Goal: Task Accomplishment & Management: Manage account settings

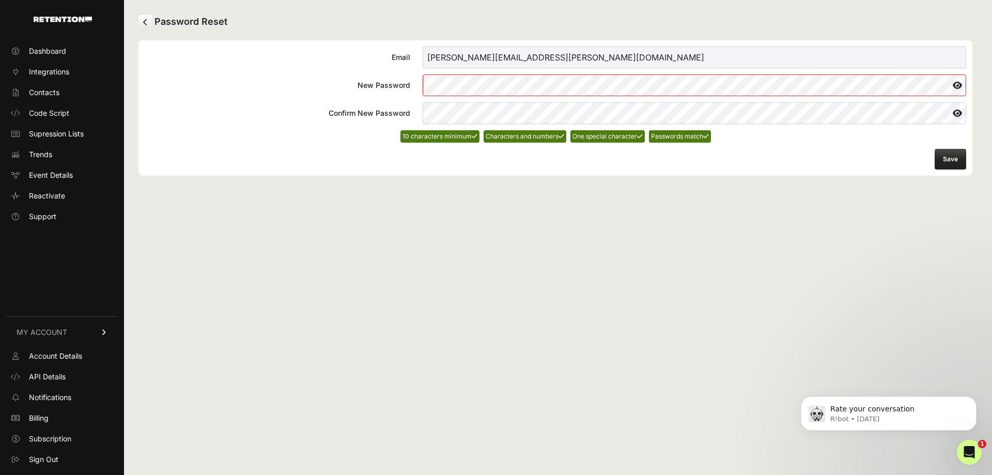
click at [944, 161] on button "Save" at bounding box center [950, 159] width 32 height 21
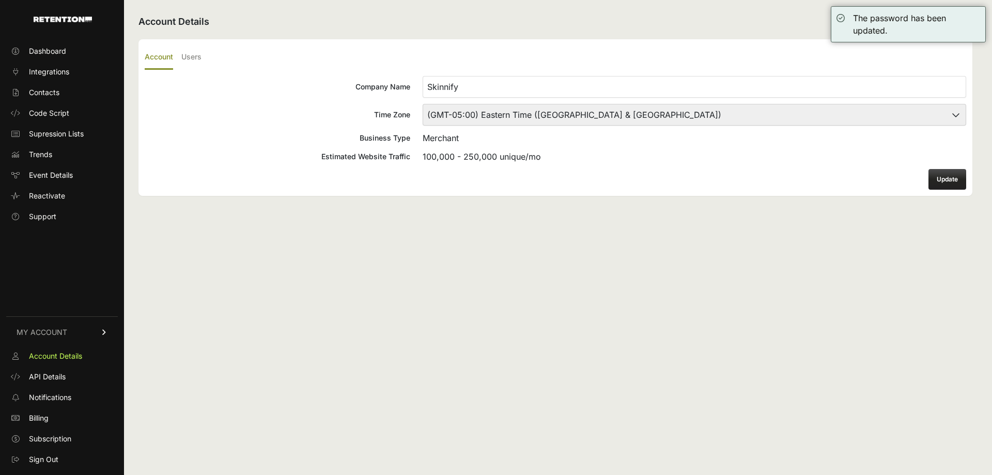
drag, startPoint x: 0, startPoint y: 0, endPoint x: 41, endPoint y: 456, distance: 457.5
click at [41, 456] on span "Sign Out" at bounding box center [43, 459] width 29 height 10
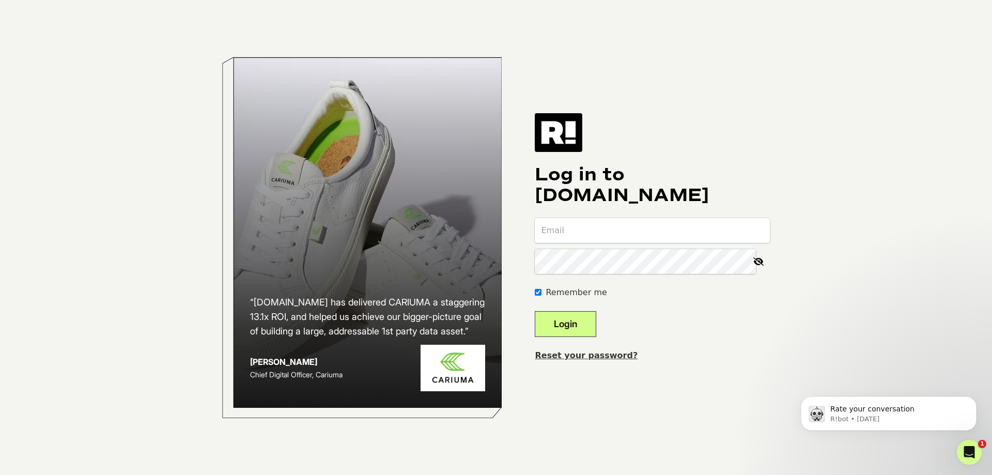
type input "[PERSON_NAME][EMAIL_ADDRESS][PERSON_NAME][DOMAIN_NAME]"
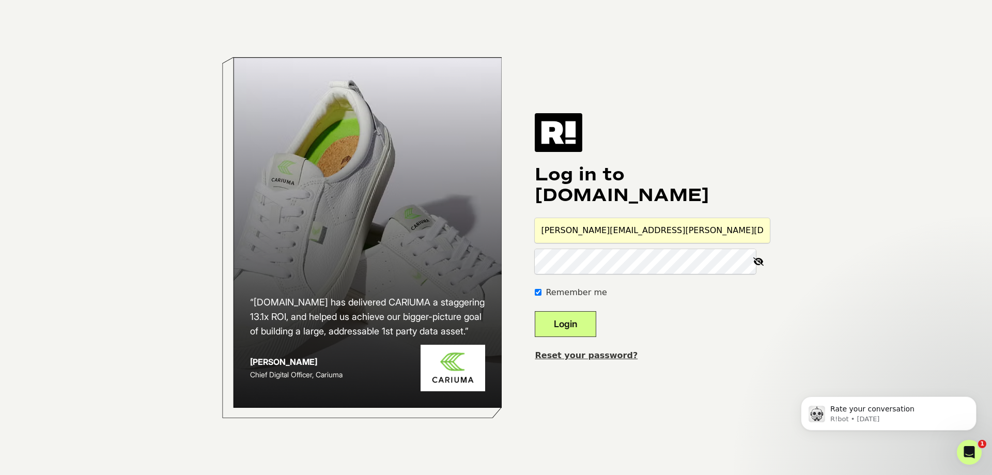
click at [760, 258] on icon at bounding box center [758, 261] width 23 height 25
click at [592, 323] on button "Login" at bounding box center [565, 324] width 61 height 26
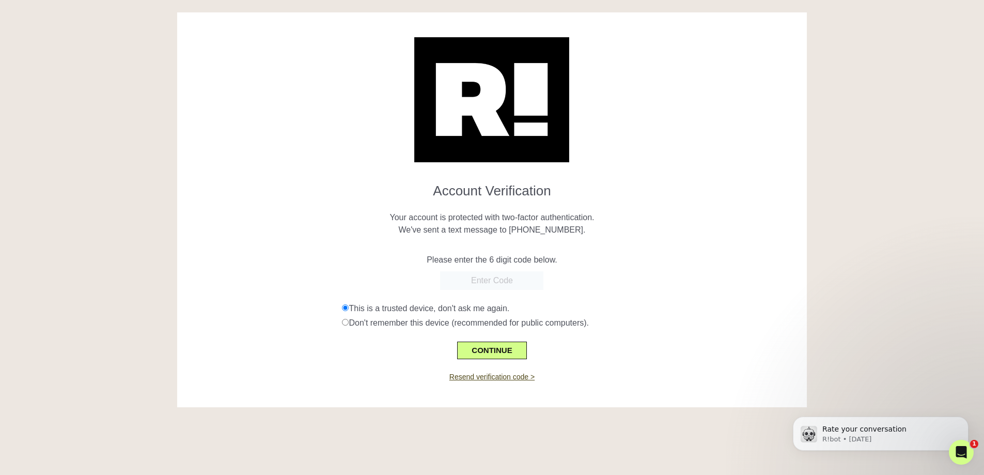
click at [488, 277] on input "text" at bounding box center [491, 280] width 103 height 19
type input "408072"
